Goal: Information Seeking & Learning: Learn about a topic

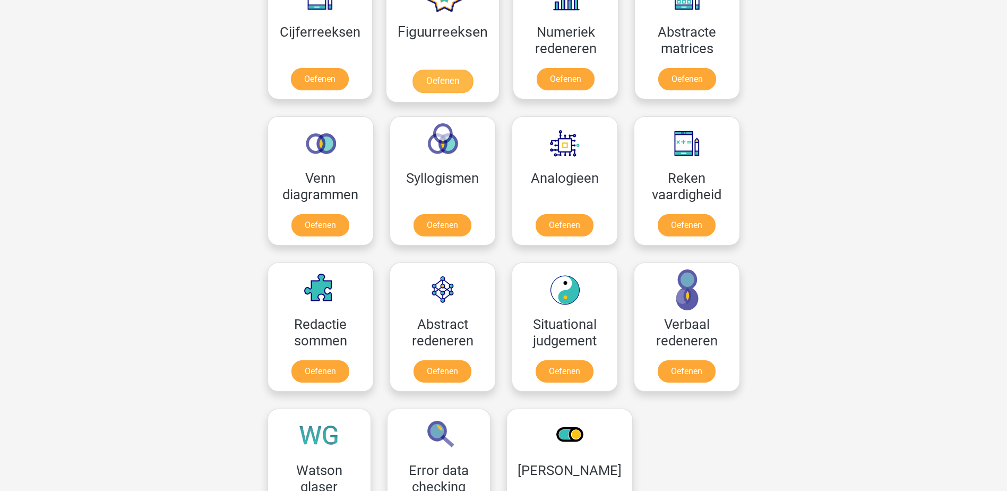
scroll to position [531, 0]
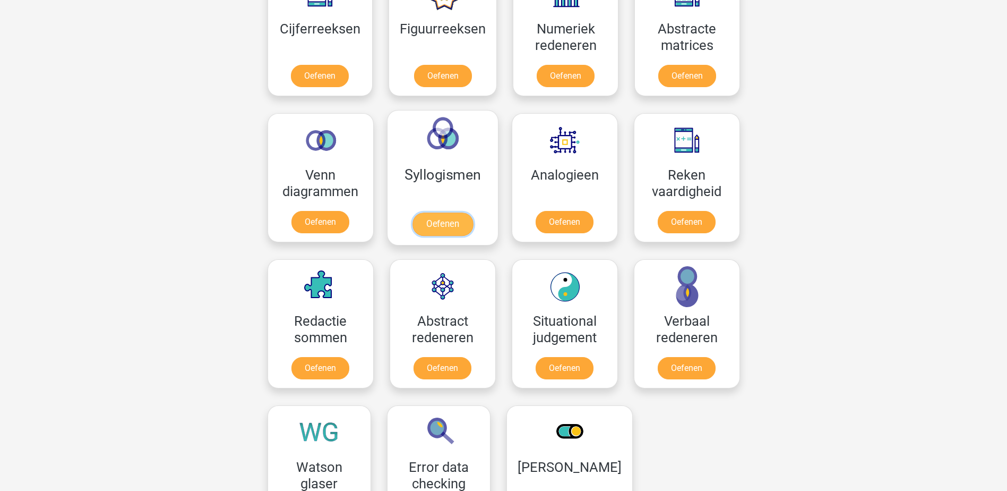
click at [455, 219] on link "Oefenen" at bounding box center [442, 223] width 61 height 23
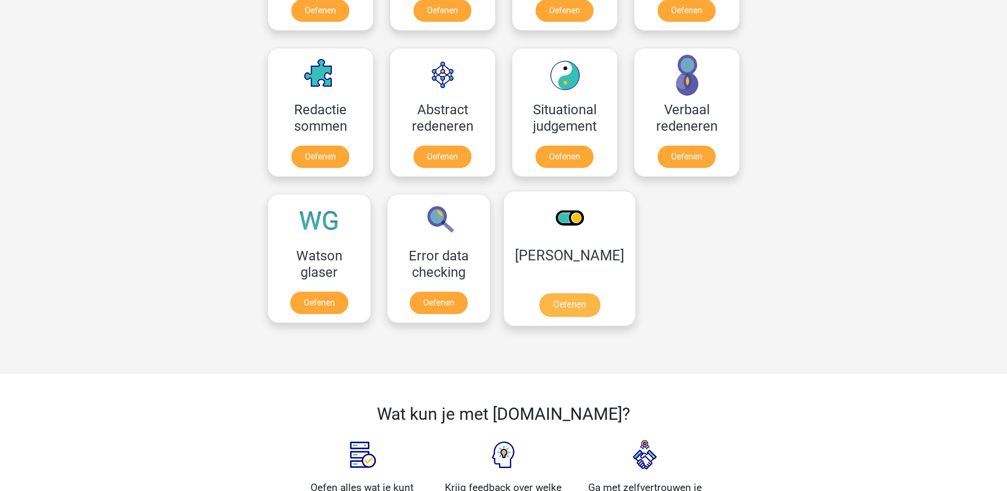
scroll to position [743, 0]
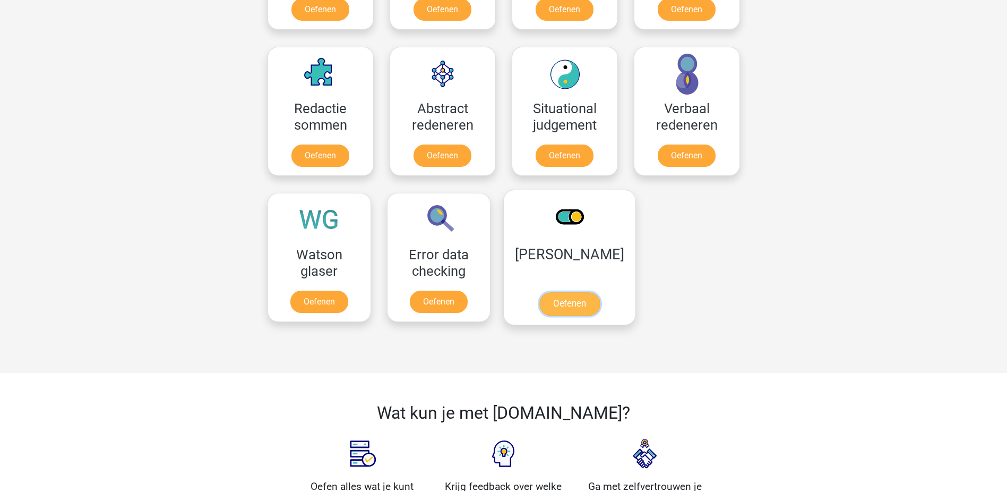
click at [555, 302] on link "Oefenen" at bounding box center [569, 303] width 61 height 23
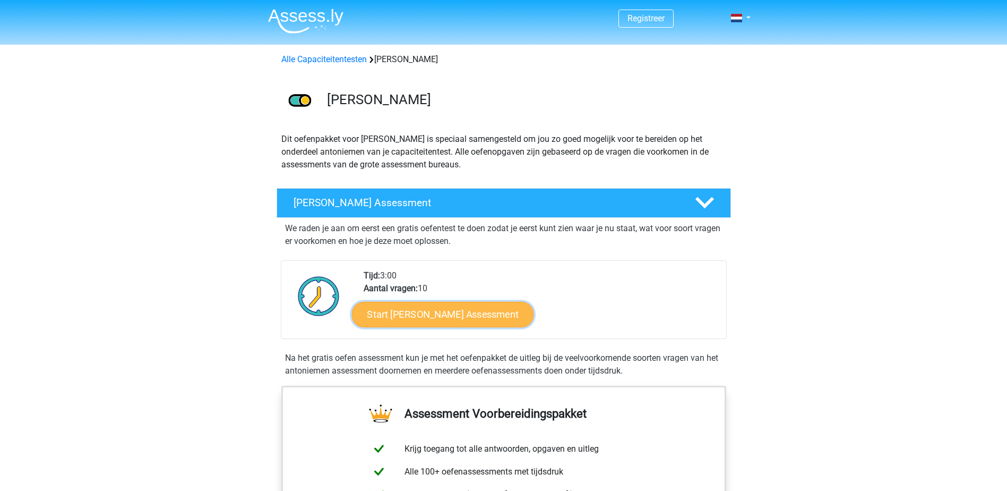
click at [479, 317] on link "Start Antoniemen Gratis Oefen Assessment" at bounding box center [443, 313] width 182 height 25
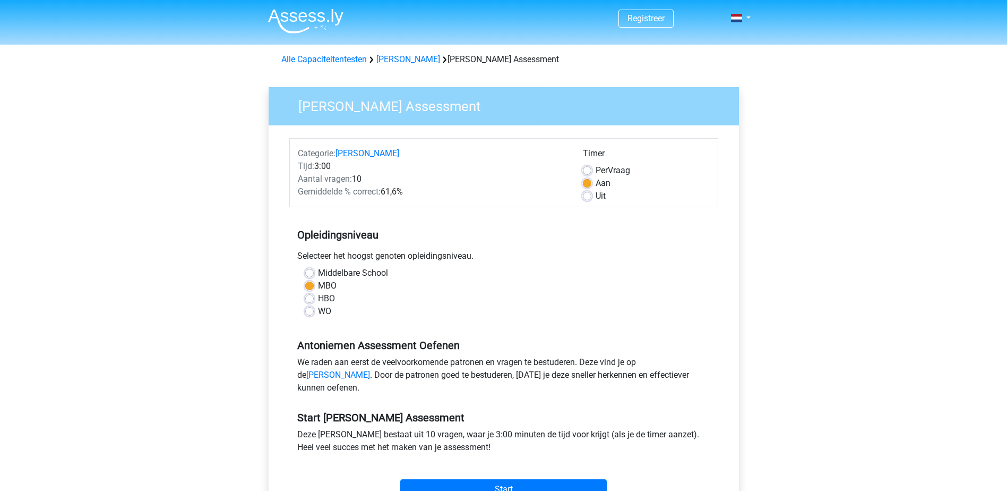
click at [596, 195] on label "Uit" at bounding box center [601, 196] width 10 height 13
click at [589, 195] on input "Uit" at bounding box center [587, 195] width 8 height 11
radio input "true"
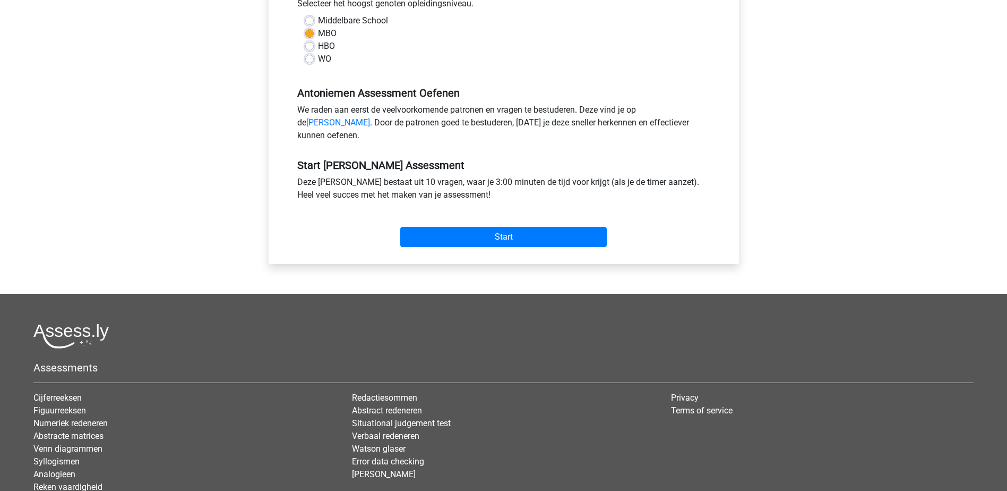
scroll to position [266, 0]
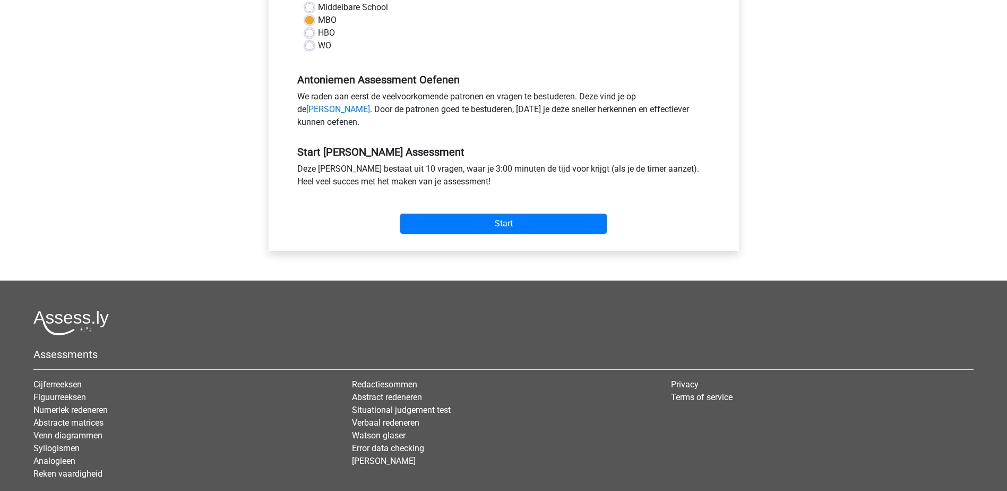
click at [478, 225] on div "Start" at bounding box center [503, 214] width 429 height 37
click at [478, 229] on input "Start" at bounding box center [503, 223] width 207 height 20
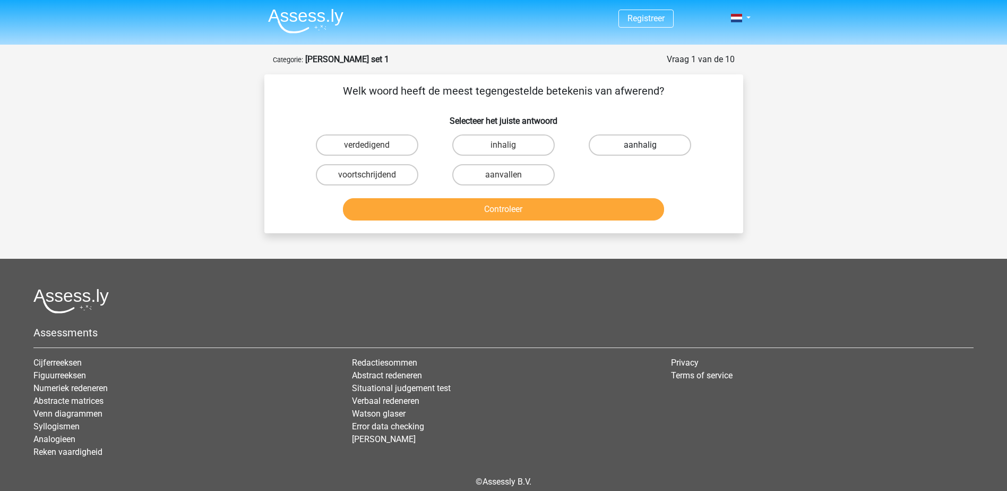
click at [620, 146] on label "aanhalig" at bounding box center [640, 144] width 102 height 21
click at [640, 146] on input "aanhalig" at bounding box center [643, 148] width 7 height 7
radio input "true"
click at [533, 214] on button "Controleer" at bounding box center [503, 209] width 321 height 22
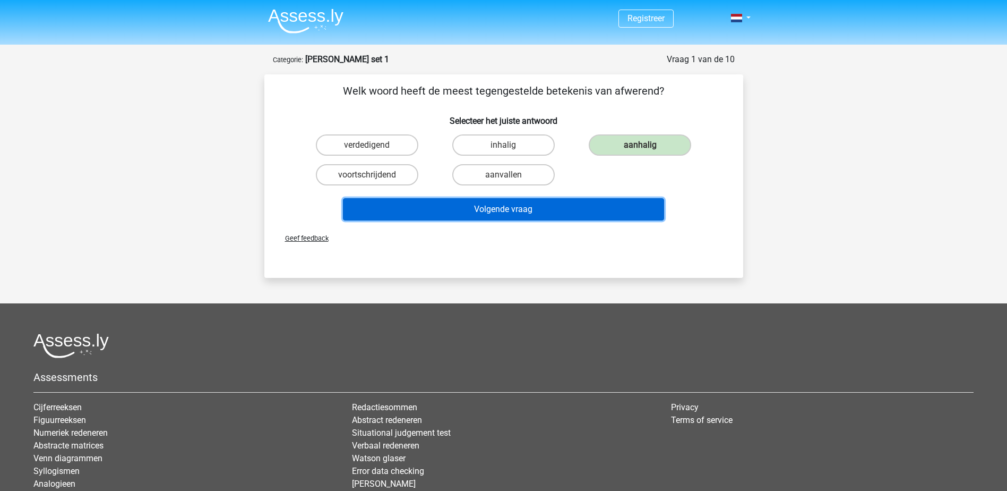
click at [533, 214] on button "Volgende vraag" at bounding box center [503, 209] width 321 height 22
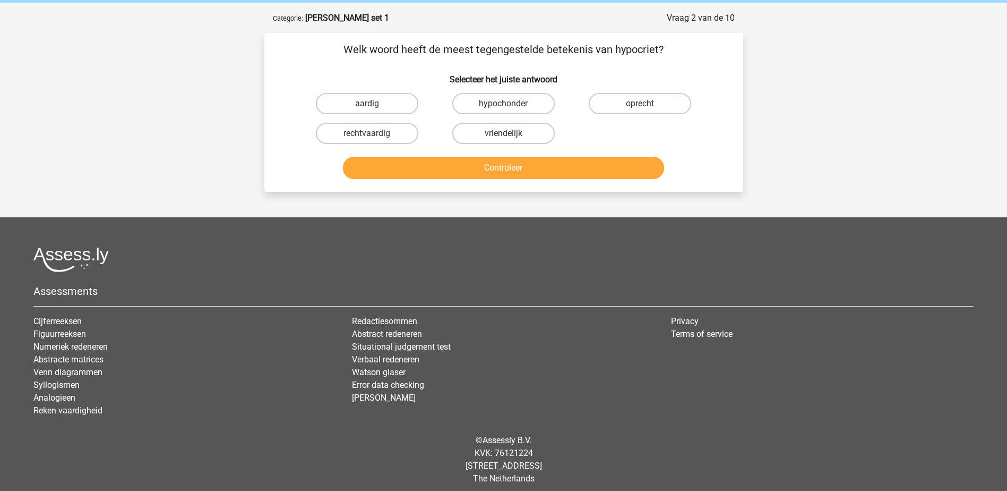
scroll to position [48, 0]
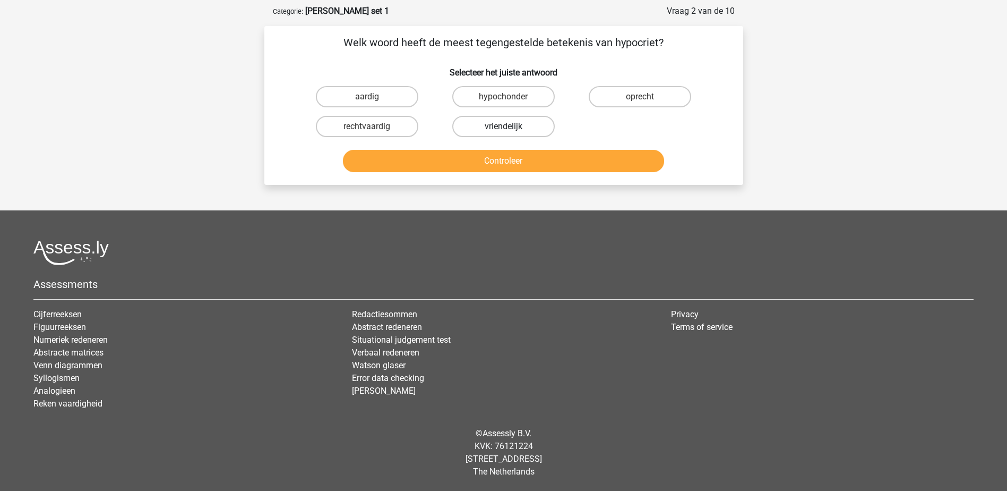
click at [525, 130] on label "vriendelijk" at bounding box center [503, 126] width 102 height 21
click at [510, 130] on input "vriendelijk" at bounding box center [506, 129] width 7 height 7
radio input "true"
click at [528, 156] on button "Controleer" at bounding box center [503, 161] width 321 height 22
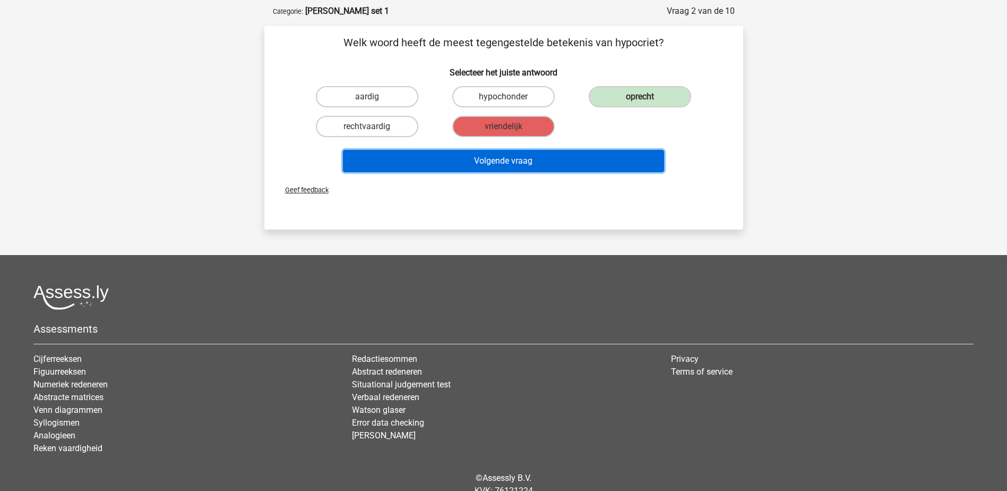
click at [528, 156] on button "Volgende vraag" at bounding box center [503, 161] width 321 height 22
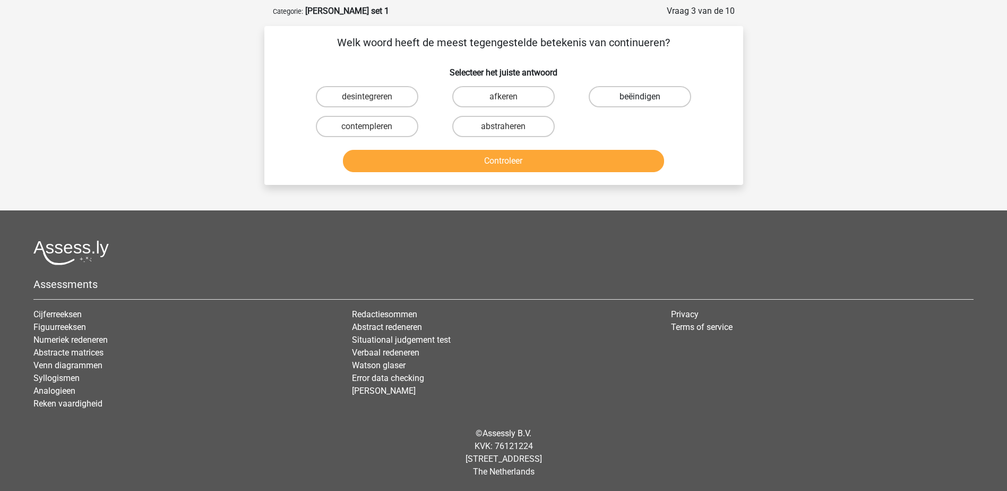
click at [612, 102] on label "beëindigen" at bounding box center [640, 96] width 102 height 21
click at [640, 102] on input "beëindigen" at bounding box center [643, 100] width 7 height 7
radio input "true"
click at [563, 147] on div "Controleer" at bounding box center [503, 158] width 445 height 35
click at [554, 153] on button "Controleer" at bounding box center [503, 161] width 321 height 22
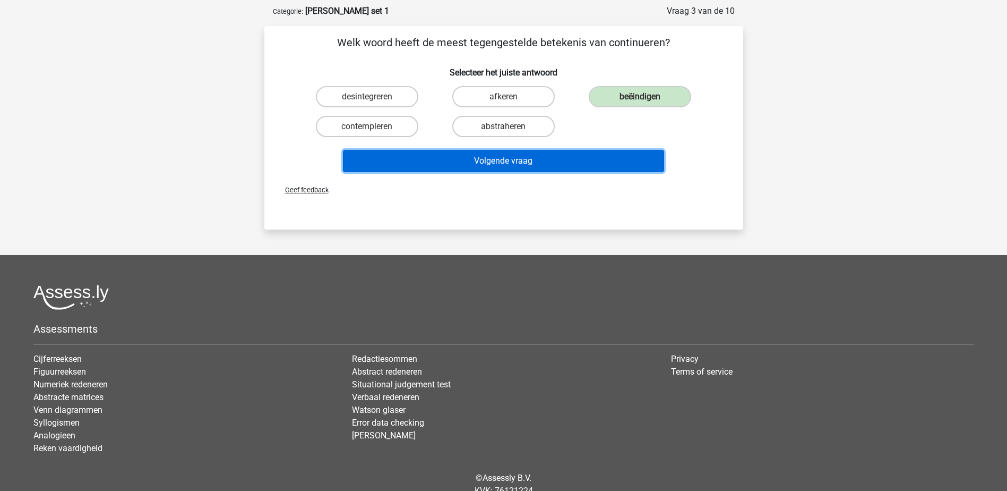
click at [553, 154] on button "Volgende vraag" at bounding box center [503, 161] width 321 height 22
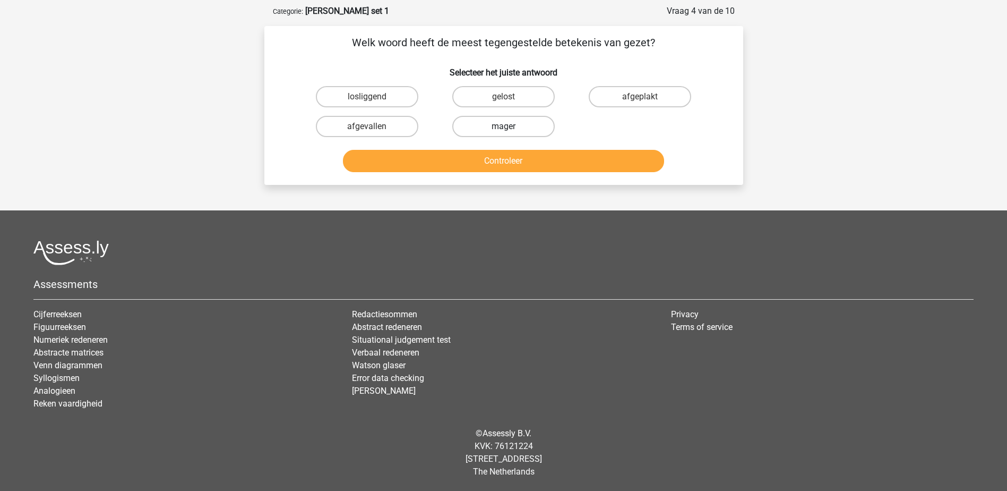
click at [481, 125] on label "mager" at bounding box center [503, 126] width 102 height 21
click at [503, 126] on input "mager" at bounding box center [506, 129] width 7 height 7
radio input "true"
click at [461, 157] on button "Controleer" at bounding box center [503, 161] width 321 height 22
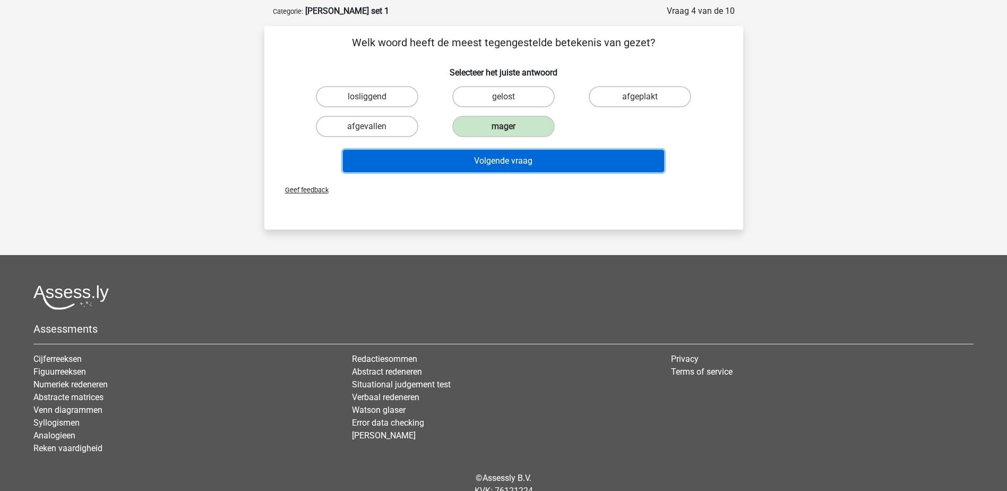
click at [464, 157] on button "Volgende vraag" at bounding box center [503, 161] width 321 height 22
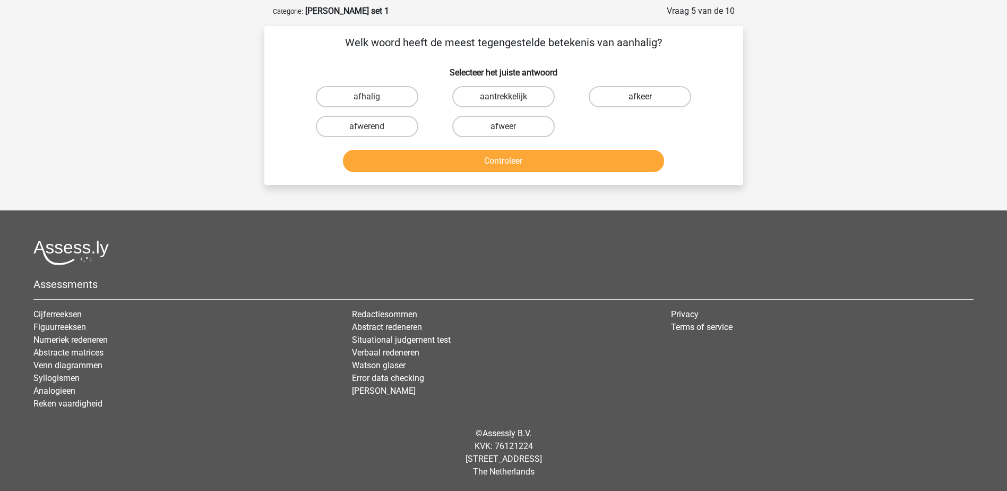
click at [615, 87] on label "afkeer" at bounding box center [640, 96] width 102 height 21
click at [640, 97] on input "afkeer" at bounding box center [643, 100] width 7 height 7
radio input "true"
click at [510, 156] on button "Controleer" at bounding box center [503, 161] width 321 height 22
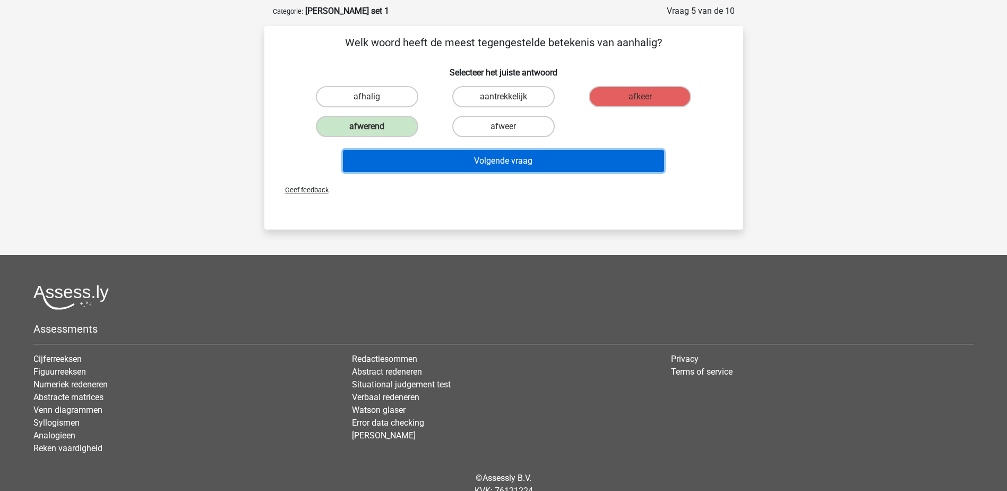
click at [510, 156] on button "Volgende vraag" at bounding box center [503, 161] width 321 height 22
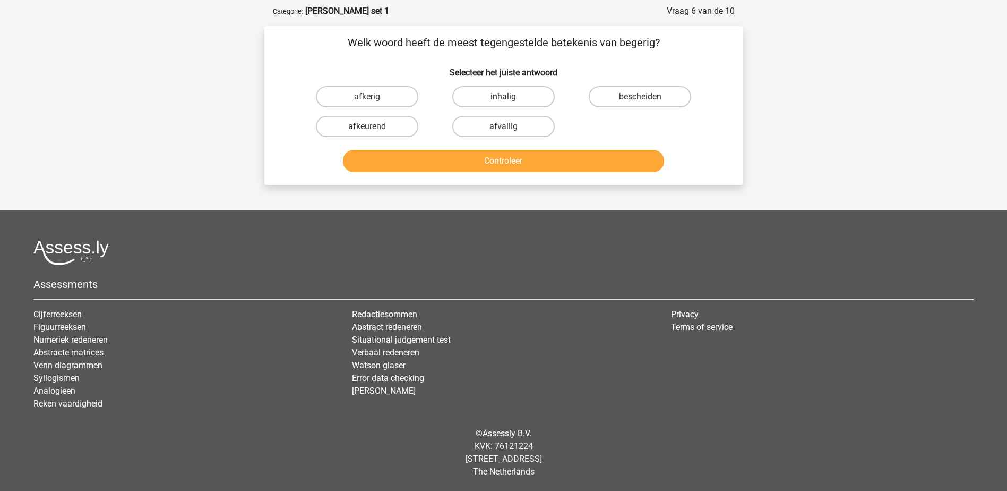
click at [493, 93] on label "inhalig" at bounding box center [503, 96] width 102 height 21
click at [503, 97] on input "inhalig" at bounding box center [506, 100] width 7 height 7
radio input "true"
click at [471, 158] on button "Controleer" at bounding box center [503, 161] width 321 height 22
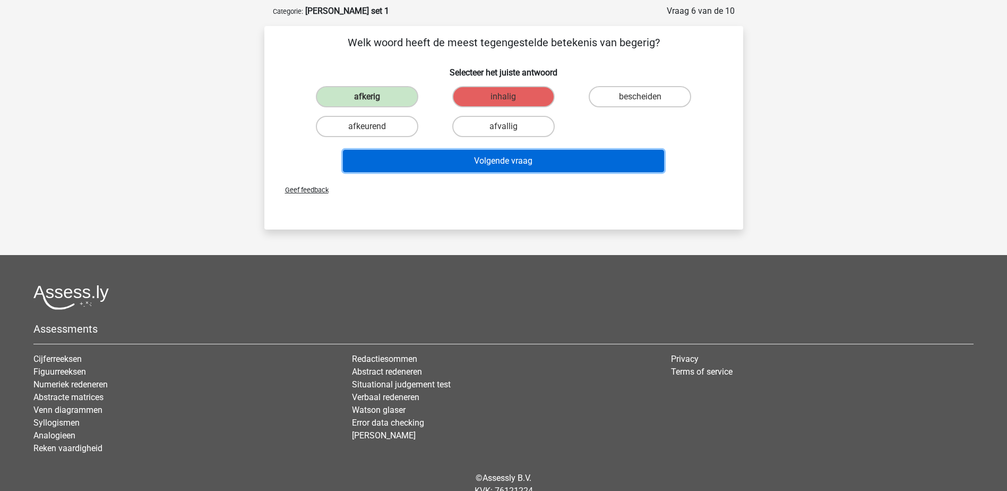
click at [471, 158] on button "Volgende vraag" at bounding box center [503, 161] width 321 height 22
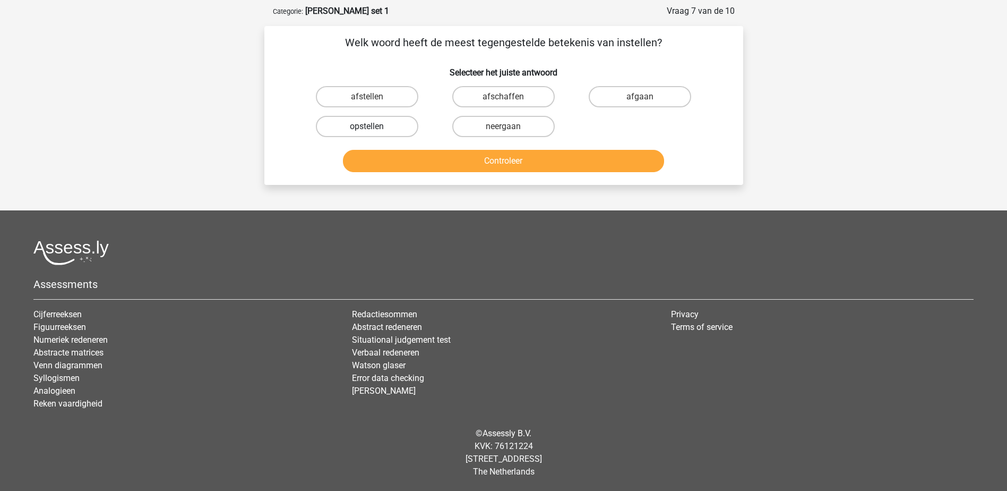
click at [410, 126] on label "opstellen" at bounding box center [367, 126] width 102 height 21
click at [374, 126] on input "opstellen" at bounding box center [370, 129] width 7 height 7
radio input "true"
click at [443, 157] on button "Controleer" at bounding box center [503, 161] width 321 height 22
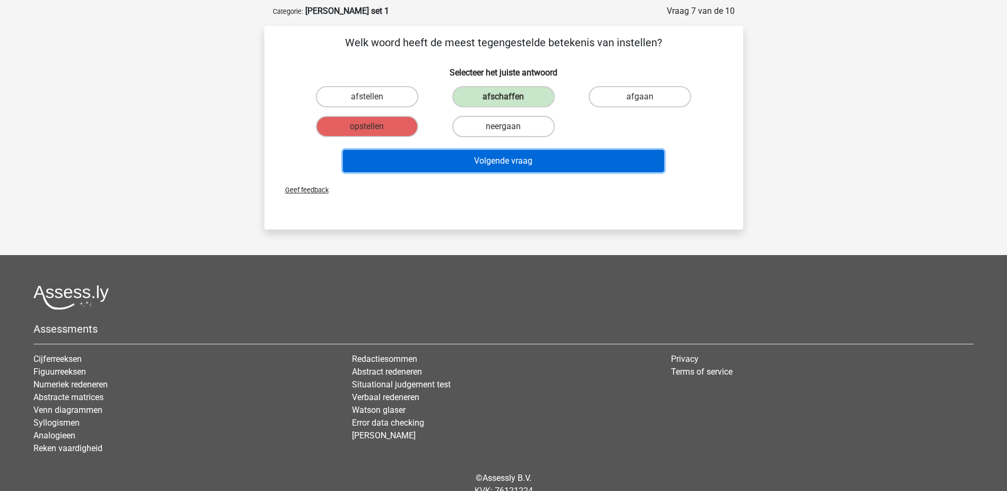
click at [478, 156] on button "Volgende vraag" at bounding box center [503, 161] width 321 height 22
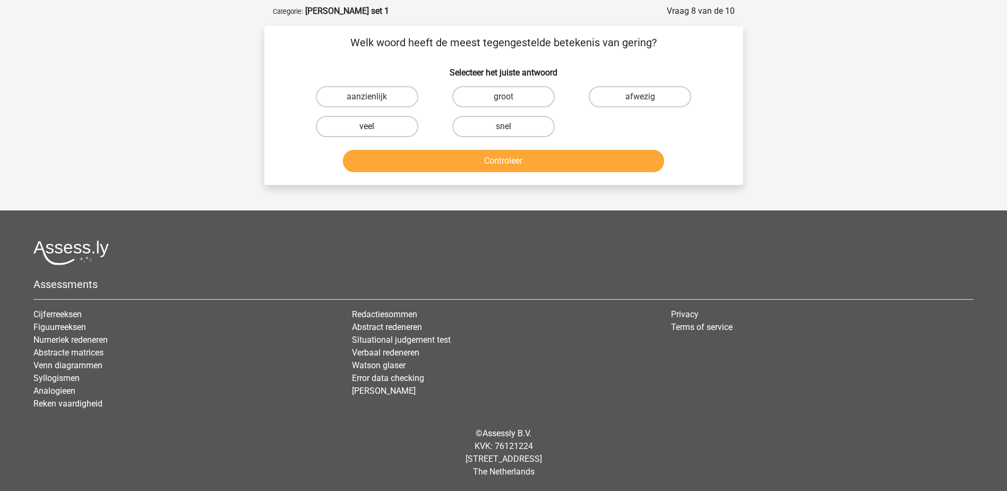
click at [398, 123] on label "veel" at bounding box center [367, 126] width 102 height 21
click at [374, 126] on input "veel" at bounding box center [370, 129] width 7 height 7
radio input "true"
click at [411, 92] on label "aanzienlijk" at bounding box center [367, 96] width 102 height 21
click at [374, 97] on input "aanzienlijk" at bounding box center [370, 100] width 7 height 7
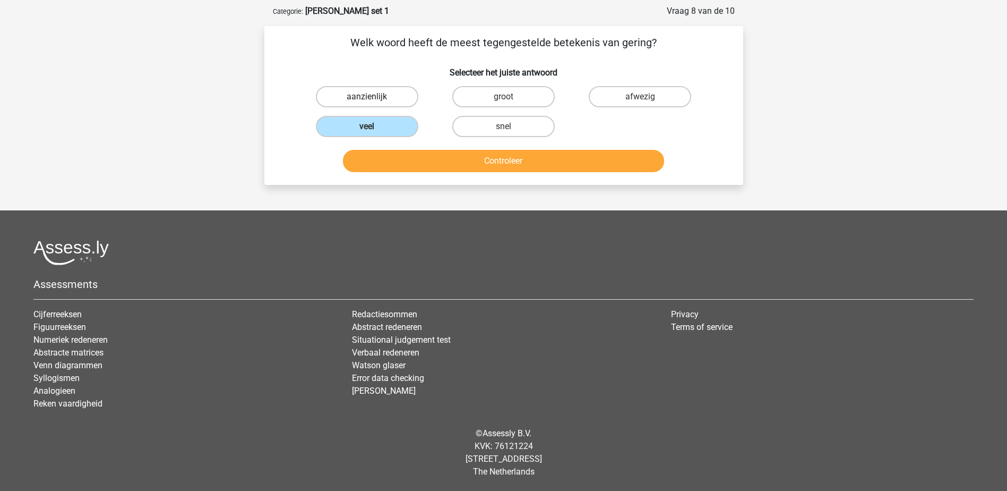
radio input "true"
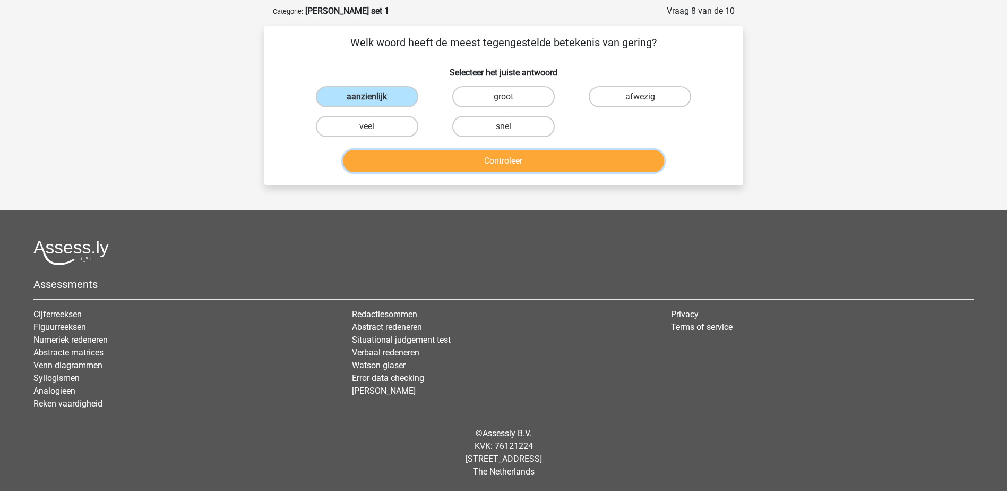
click at [454, 152] on button "Controleer" at bounding box center [503, 161] width 321 height 22
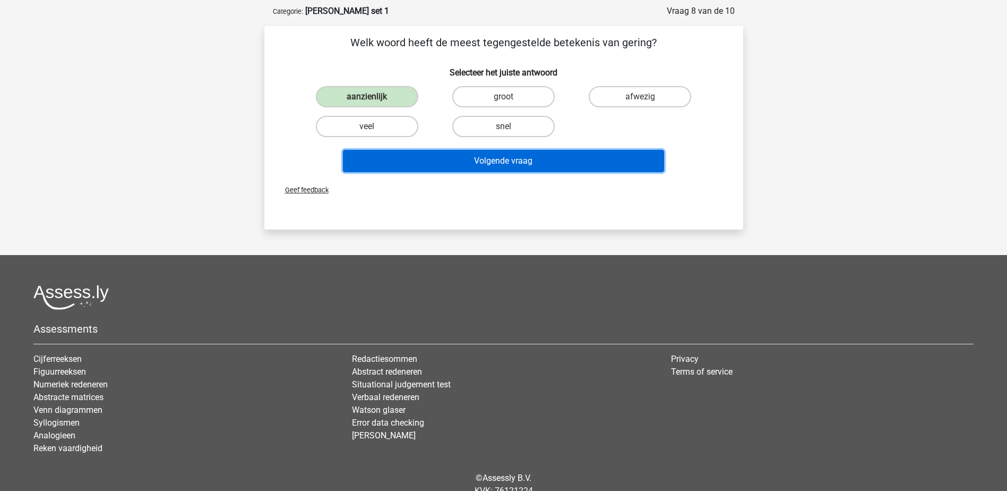
click at [454, 152] on button "Volgende vraag" at bounding box center [503, 161] width 321 height 22
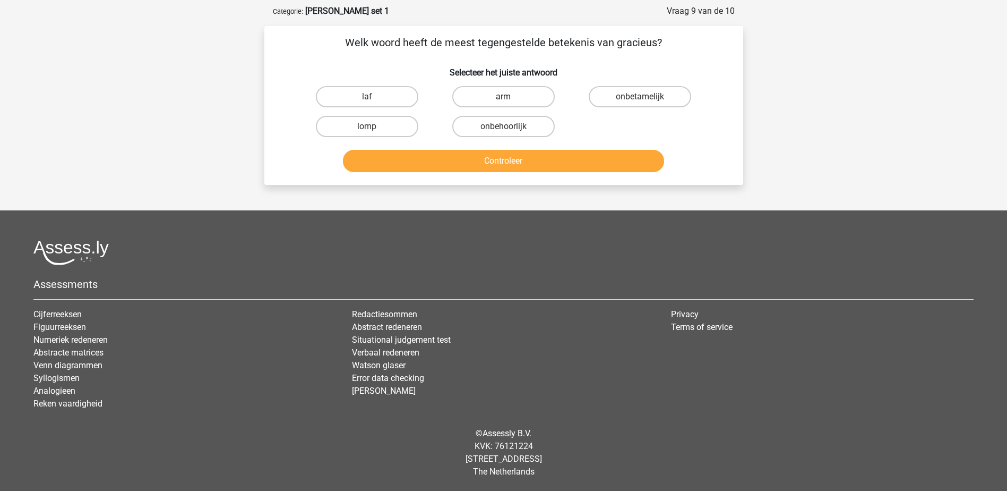
click at [487, 96] on label "arm" at bounding box center [503, 96] width 102 height 21
click at [503, 97] on input "arm" at bounding box center [506, 100] width 7 height 7
radio input "true"
click at [470, 158] on button "Controleer" at bounding box center [503, 161] width 321 height 22
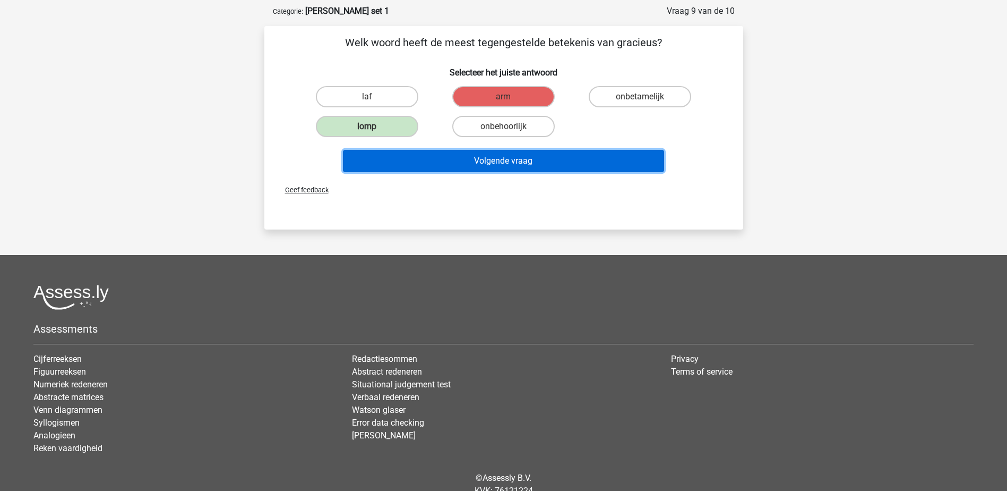
click at [470, 158] on button "Volgende vraag" at bounding box center [503, 161] width 321 height 22
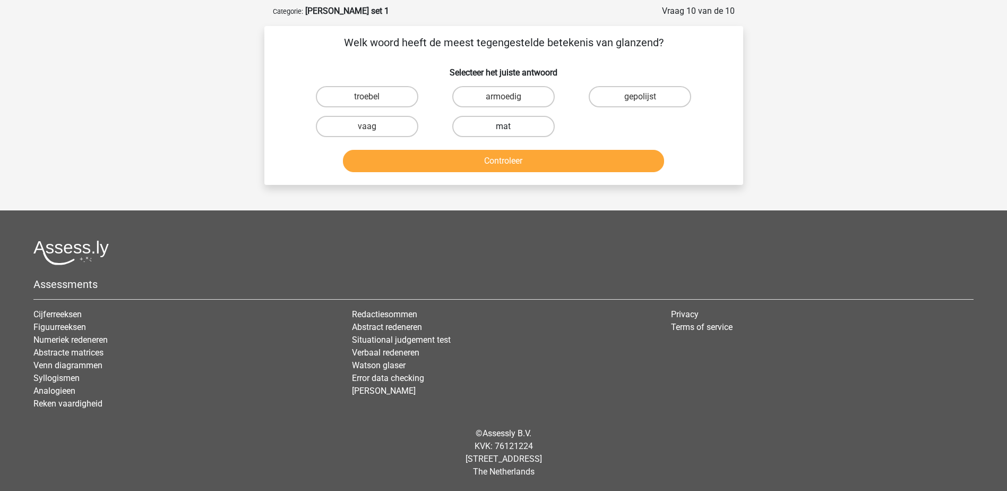
click at [493, 130] on label "mat" at bounding box center [503, 126] width 102 height 21
click at [503, 130] on input "mat" at bounding box center [506, 129] width 7 height 7
radio input "true"
click at [487, 165] on button "Controleer" at bounding box center [503, 161] width 321 height 22
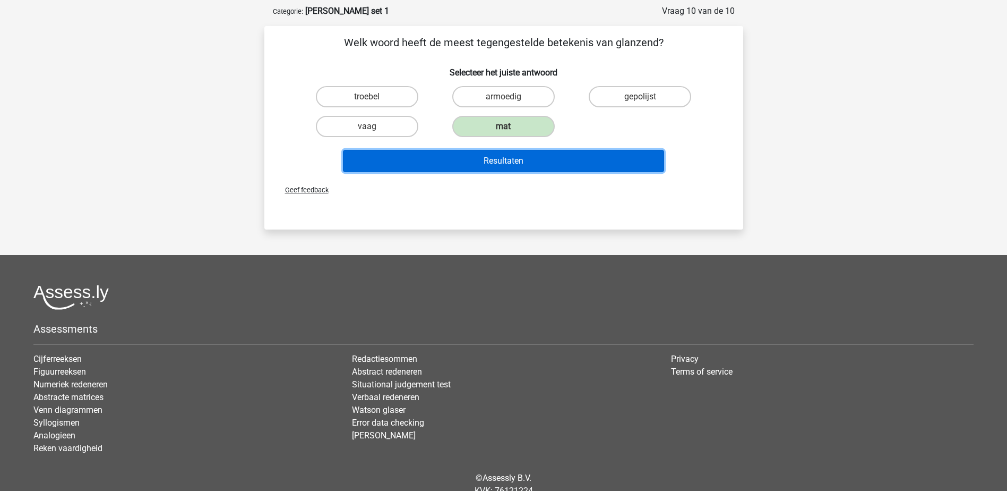
click at [487, 165] on button "Resultaten" at bounding box center [503, 161] width 321 height 22
